Goal: Information Seeking & Learning: Understand process/instructions

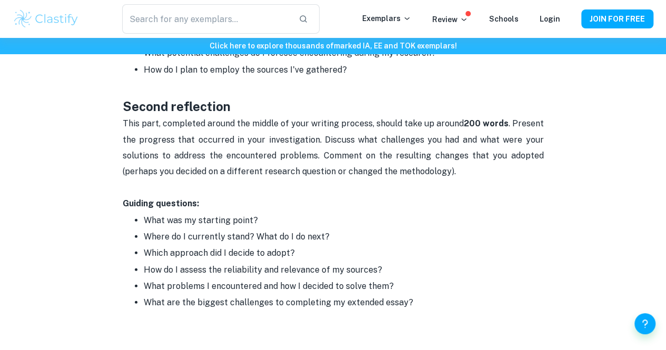
scroll to position [1073, 0]
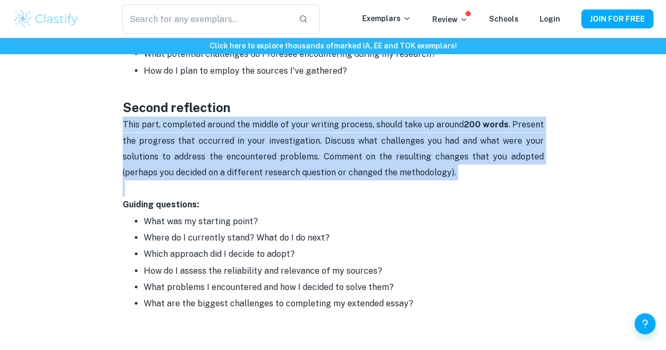
drag, startPoint x: 121, startPoint y: 128, endPoint x: 535, endPoint y: 191, distance: 418.7
click at [535, 191] on p at bounding box center [333, 189] width 421 height 16
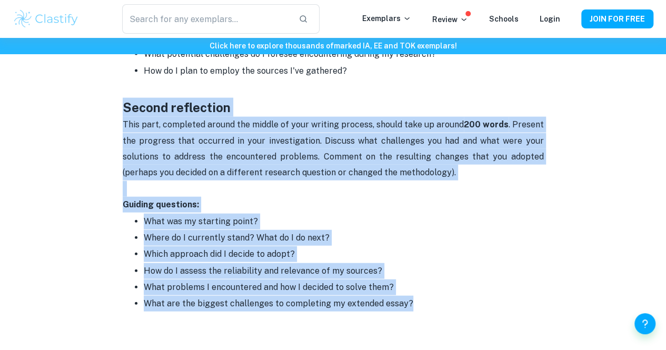
drag, startPoint x: 418, startPoint y: 313, endPoint x: 115, endPoint y: 104, distance: 367.7
click at [130, 130] on p "This part, completed around the middle of your writing process, should take up …" at bounding box center [333, 149] width 421 height 64
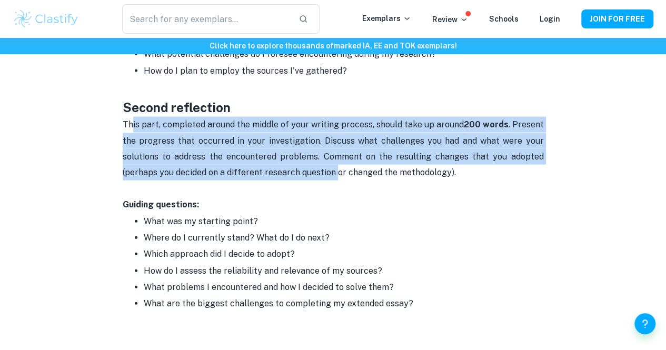
drag, startPoint x: 130, startPoint y: 130, endPoint x: 338, endPoint y: 186, distance: 215.9
click at [338, 181] on p "This part, completed around the middle of your writing process, should take up …" at bounding box center [333, 149] width 421 height 64
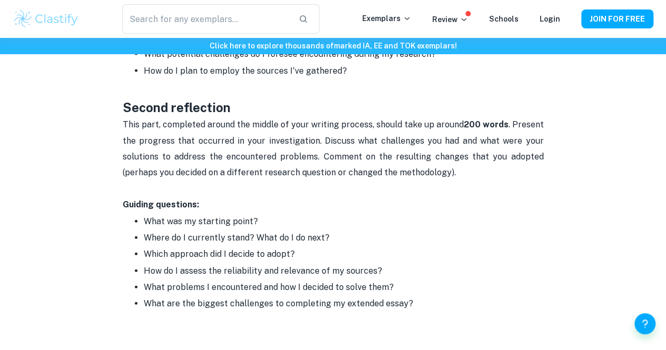
drag, startPoint x: 501, startPoint y: 180, endPoint x: 97, endPoint y: 131, distance: 406.3
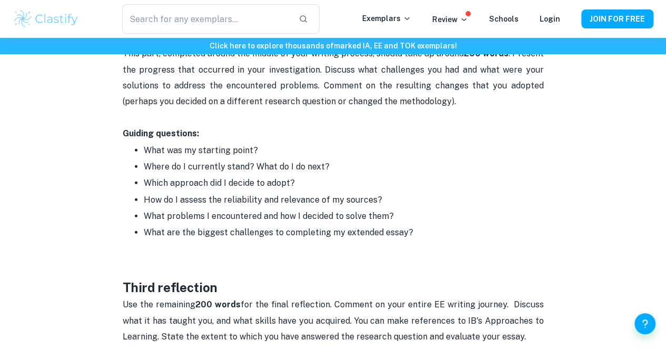
scroll to position [1145, 0]
click at [297, 199] on p "How do I assess the reliability and relevance of my sources?" at bounding box center [344, 200] width 400 height 16
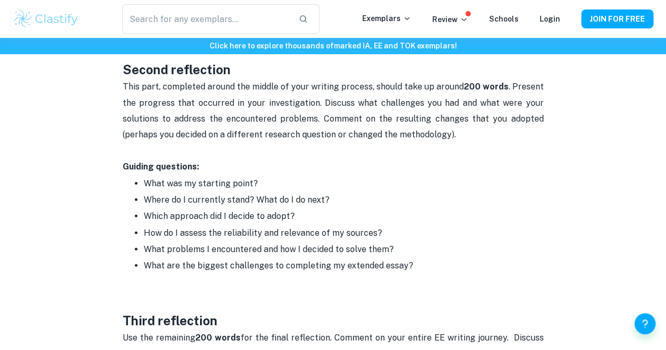
scroll to position [1088, 0]
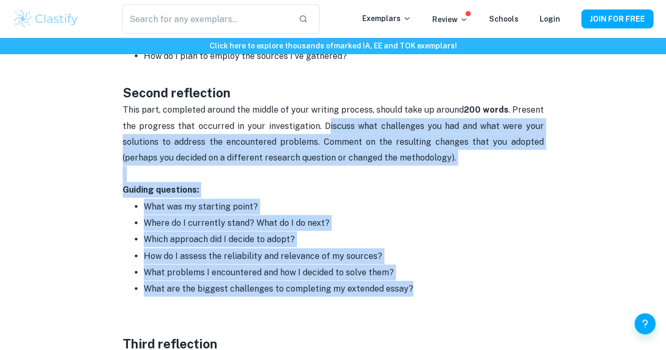
drag, startPoint x: 328, startPoint y: 132, endPoint x: 411, endPoint y: 297, distance: 184.7
click at [411, 297] on p "What are the biggest challenges to completing my extended essay?" at bounding box center [344, 289] width 400 height 16
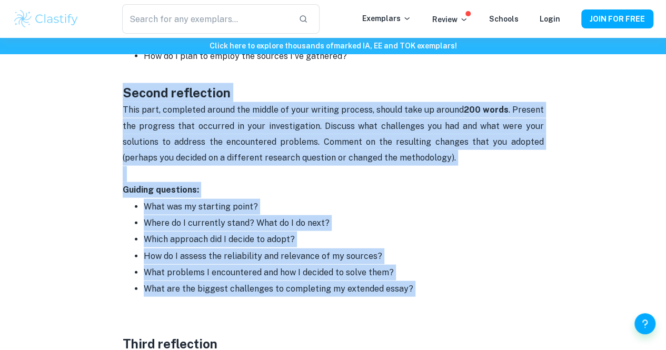
drag, startPoint x: 411, startPoint y: 297, endPoint x: 117, endPoint y: 102, distance: 352.6
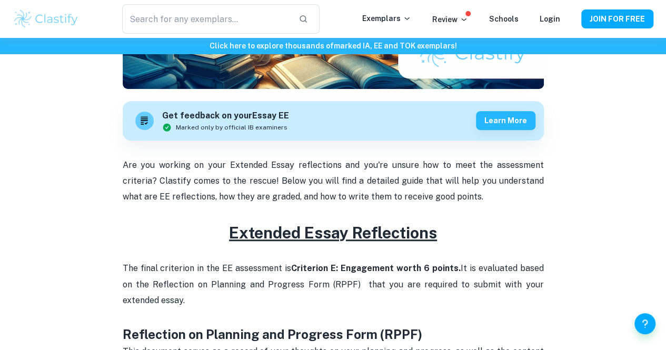
scroll to position [640, 0]
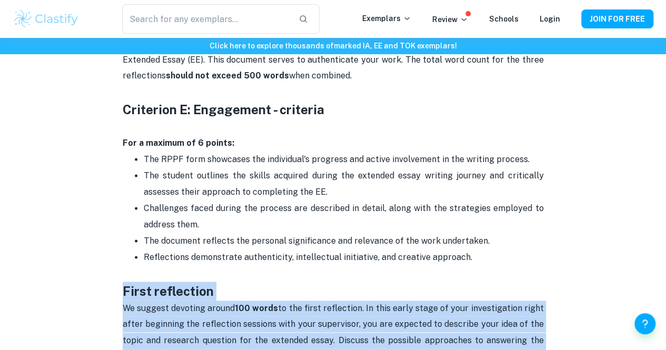
drag, startPoint x: 347, startPoint y: 256, endPoint x: 118, endPoint y: 298, distance: 232.7
click at [118, 298] on div "Extended Essay Reflections (RPPF) By [PERSON_NAME] • [DATE] Get feedback on you…" at bounding box center [333, 325] width 641 height 1768
copy div "First reflection We suggest devoting around 100 words to the first reflection. …"
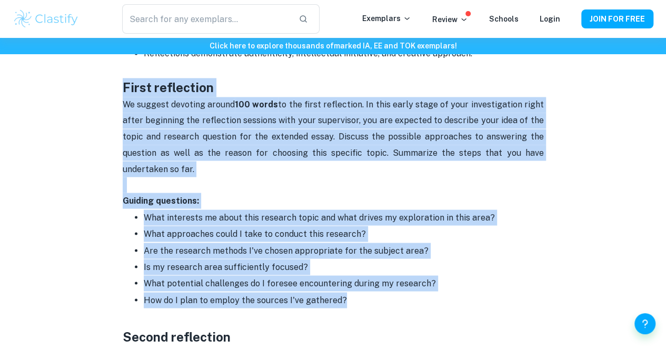
scroll to position [845, 0]
click at [350, 176] on p "We suggest devoting around 100 words to the first reflection. In this early sta…" at bounding box center [333, 136] width 421 height 80
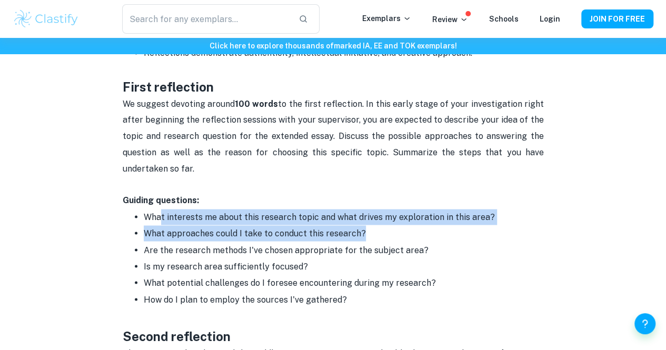
drag, startPoint x: 366, startPoint y: 240, endPoint x: 160, endPoint y: 226, distance: 206.4
click at [160, 226] on ul "What interests me about this research topic and what drives my exploration in t…" at bounding box center [333, 258] width 421 height 99
click at [160, 225] on p "What interests me about this research topic and what drives my exploration in t…" at bounding box center [344, 217] width 400 height 16
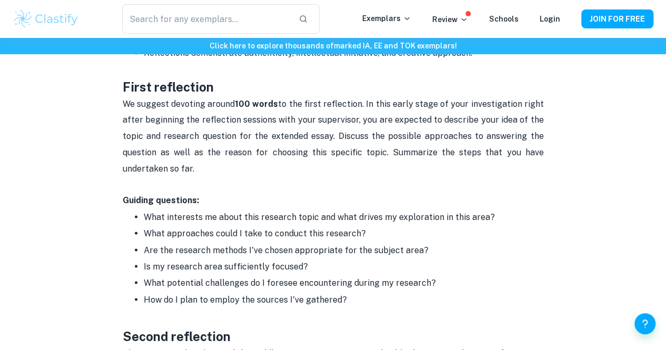
scroll to position [890, 0]
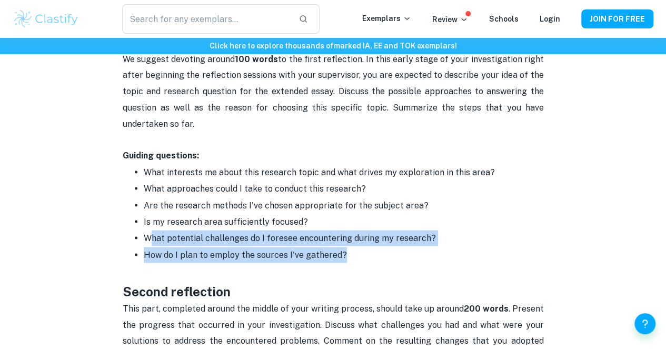
drag, startPoint x: 360, startPoint y: 261, endPoint x: 147, endPoint y: 238, distance: 214.1
click at [147, 238] on ul "What interests me about this research topic and what drives my exploration in t…" at bounding box center [333, 213] width 421 height 99
click at [147, 238] on p "What potential challenges do I foresee encountering during my research?" at bounding box center [344, 238] width 400 height 16
drag, startPoint x: 145, startPoint y: 243, endPoint x: 364, endPoint y: 258, distance: 219.1
click at [364, 258] on ul "What interests me about this research topic and what drives my exploration in t…" at bounding box center [333, 213] width 421 height 99
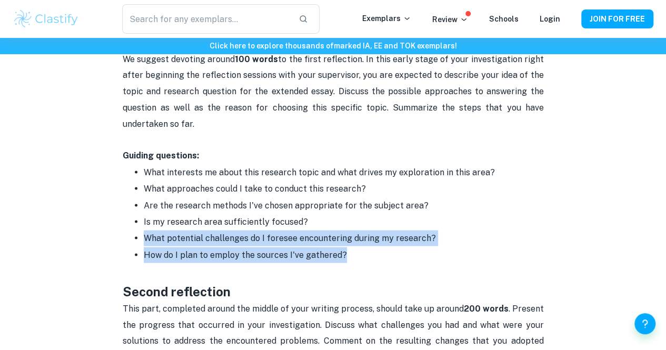
click at [364, 258] on p "How do I plan to employ the sources I've gathered?" at bounding box center [344, 255] width 400 height 16
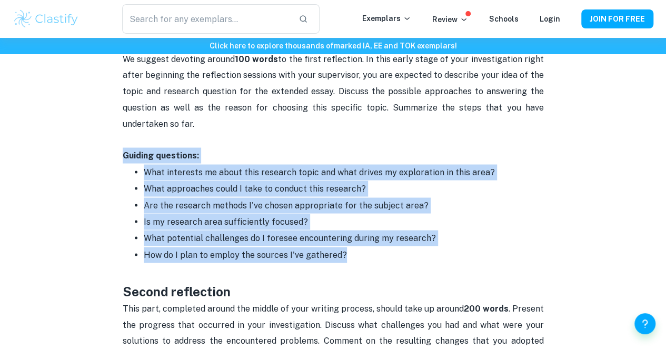
drag, startPoint x: 364, startPoint y: 258, endPoint x: 121, endPoint y: 162, distance: 261.3
click at [121, 162] on div "Extended Essay Reflections (RPPF) By [PERSON_NAME] • [DATE] Get feedback on you…" at bounding box center [333, 76] width 641 height 1768
click at [223, 210] on p "Are the research methods I've chosen appropriate for the subject area?" at bounding box center [344, 205] width 400 height 16
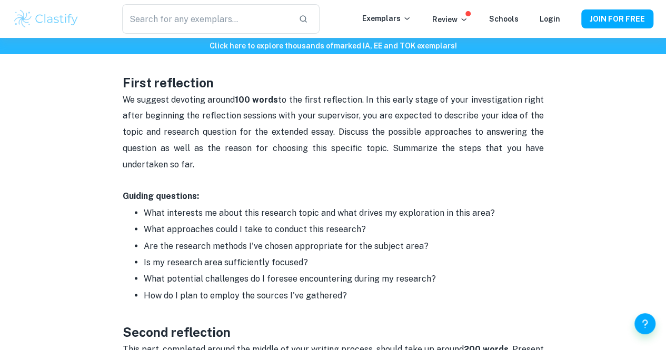
scroll to position [846, 0]
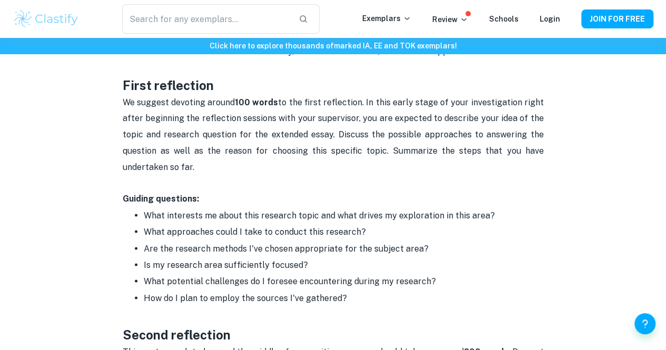
drag, startPoint x: 349, startPoint y: 166, endPoint x: 119, endPoint y: 107, distance: 237.1
click at [119, 107] on div "Extended Essay Reflections (RPPF) By [PERSON_NAME] • [DATE] Get feedback on you…" at bounding box center [333, 119] width 641 height 1768
click at [323, 164] on p "We suggest devoting around 100 words to the first reflection. In this early sta…" at bounding box center [333, 135] width 421 height 80
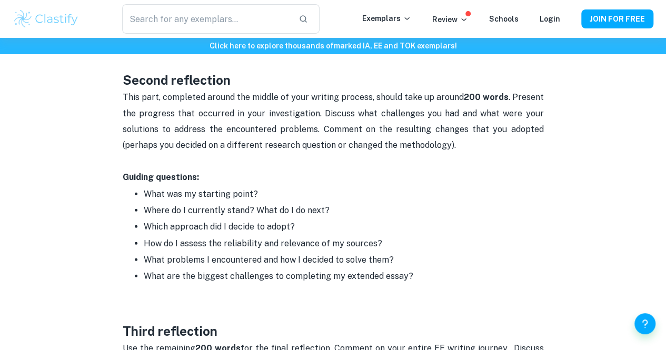
scroll to position [1101, 0]
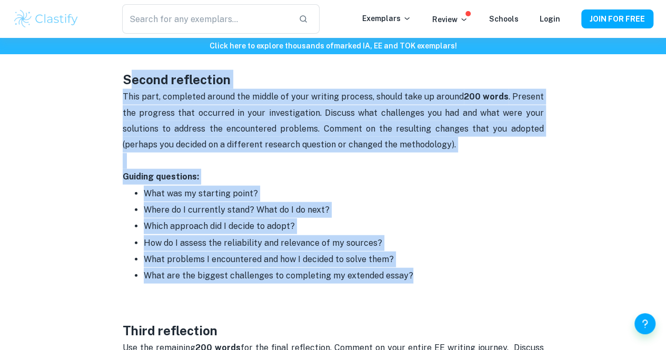
drag, startPoint x: 126, startPoint y: 86, endPoint x: 413, endPoint y: 285, distance: 348.9
copy div "econd reflection This part, completed around the middle of your writing process…"
click at [312, 214] on p "Where do I currently stand? What do I do next?" at bounding box center [344, 210] width 400 height 16
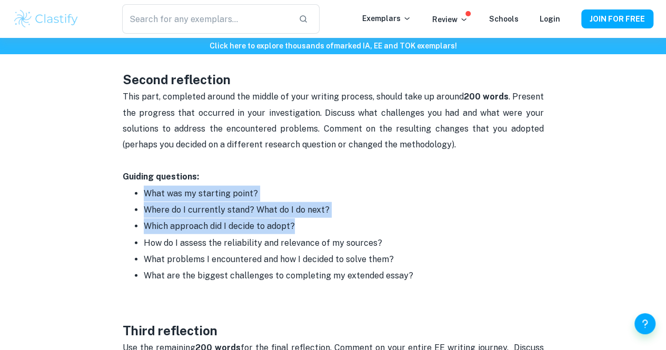
drag, startPoint x: 137, startPoint y: 201, endPoint x: 406, endPoint y: 231, distance: 270.3
click at [406, 231] on ul "What was my starting point? Where do I currently stand? What do I do next? Whic…" at bounding box center [333, 234] width 421 height 99
click at [406, 231] on p "Which approach did I decide to adopt?" at bounding box center [344, 227] width 400 height 16
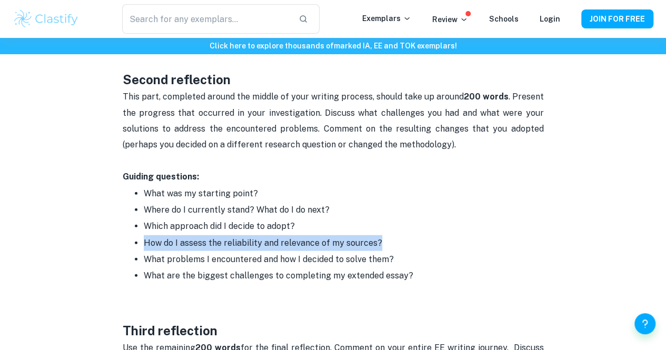
drag, startPoint x: 396, startPoint y: 238, endPoint x: 386, endPoint y: 250, distance: 16.1
click at [386, 250] on ul "What was my starting point? Where do I currently stand? What do I do next? Whic…" at bounding box center [333, 234] width 421 height 99
click at [386, 250] on p "How do I assess the reliability and relevance of my sources?" at bounding box center [344, 243] width 400 height 16
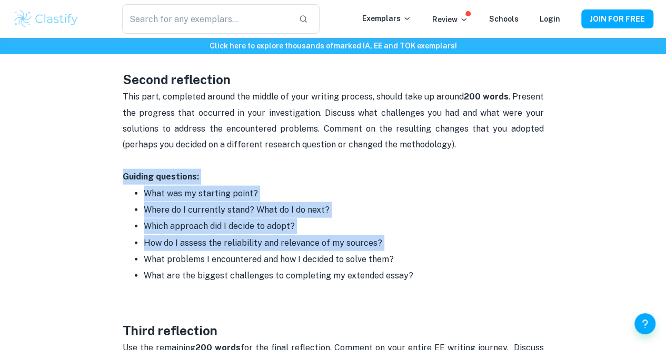
drag, startPoint x: 386, startPoint y: 250, endPoint x: 134, endPoint y: 175, distance: 262.6
click at [374, 251] on p "How do I assess the reliability and relevance of my sources?" at bounding box center [344, 243] width 400 height 16
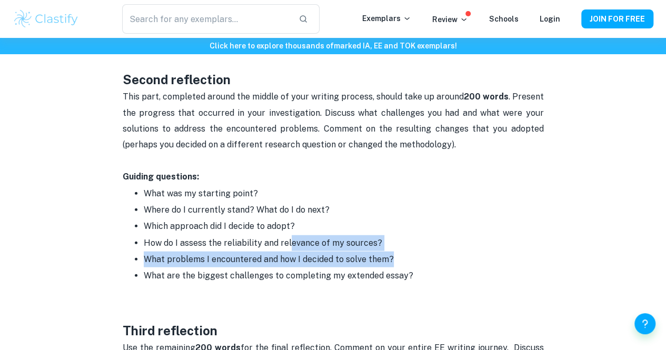
drag, startPoint x: 290, startPoint y: 248, endPoint x: 440, endPoint y: 262, distance: 150.7
click at [440, 262] on ul "What was my starting point? Where do I currently stand? What do I do next? Whic…" at bounding box center [333, 234] width 421 height 99
click at [440, 262] on p "What problems I encountered and how I decided to solve them?" at bounding box center [344, 260] width 400 height 16
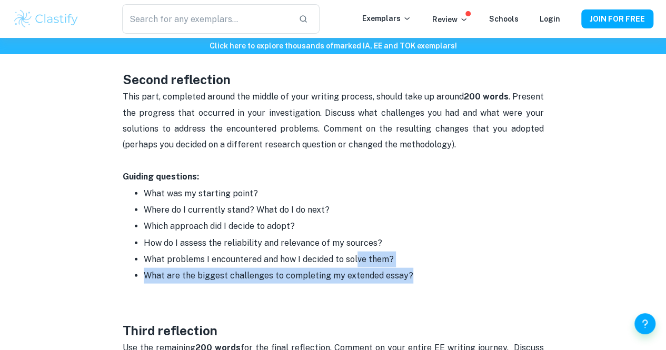
drag, startPoint x: 355, startPoint y: 270, endPoint x: 426, endPoint y: 275, distance: 71.3
click at [426, 275] on ul "What was my starting point? Where do I currently stand? What do I do next? Whic…" at bounding box center [333, 234] width 421 height 99
click at [426, 275] on p "What are the biggest challenges to completing my extended essay?" at bounding box center [344, 276] width 400 height 16
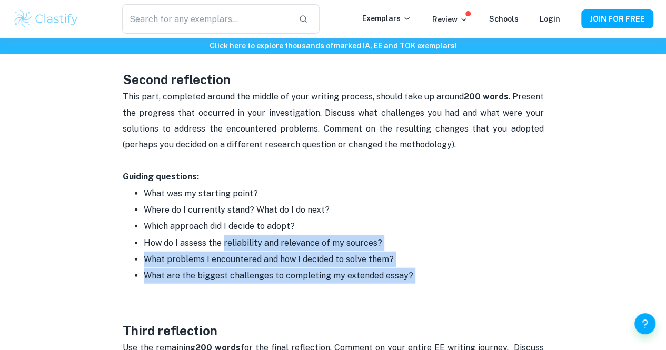
drag, startPoint x: 426, startPoint y: 275, endPoint x: 230, endPoint y: 249, distance: 198.2
click at [230, 249] on ul "What was my starting point? Where do I currently stand? What do I do next? Whic…" at bounding box center [333, 234] width 421 height 99
click at [230, 249] on p "How do I assess the reliability and relevance of my sources?" at bounding box center [344, 243] width 400 height 16
